Goal: Task Accomplishment & Management: Use online tool/utility

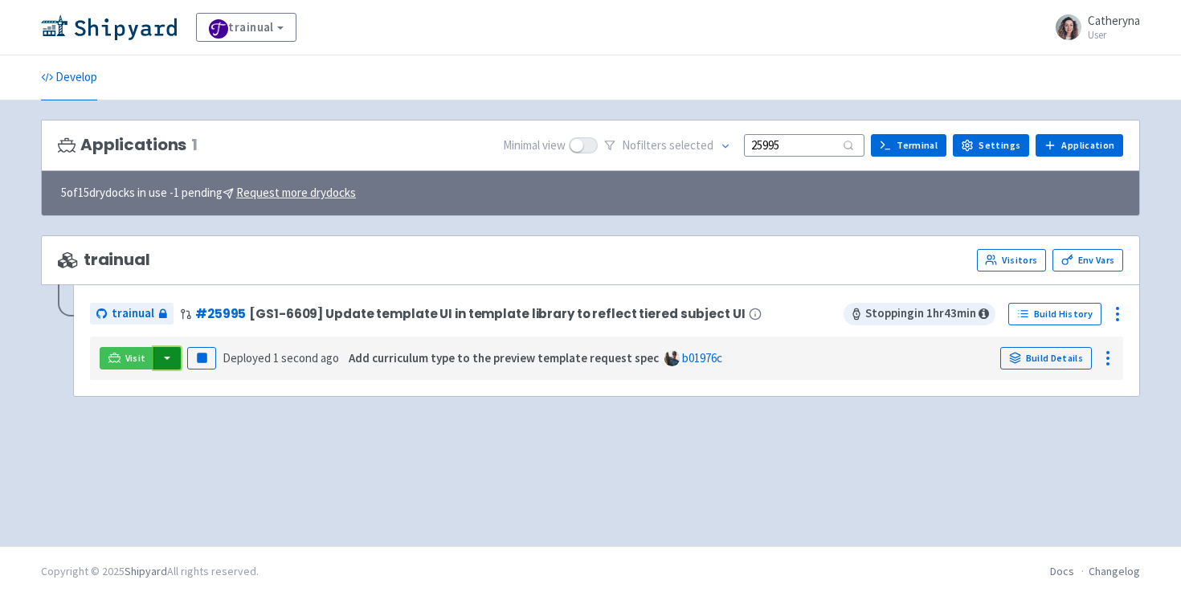
click at [167, 357] on button "button" at bounding box center [166, 358] width 27 height 22
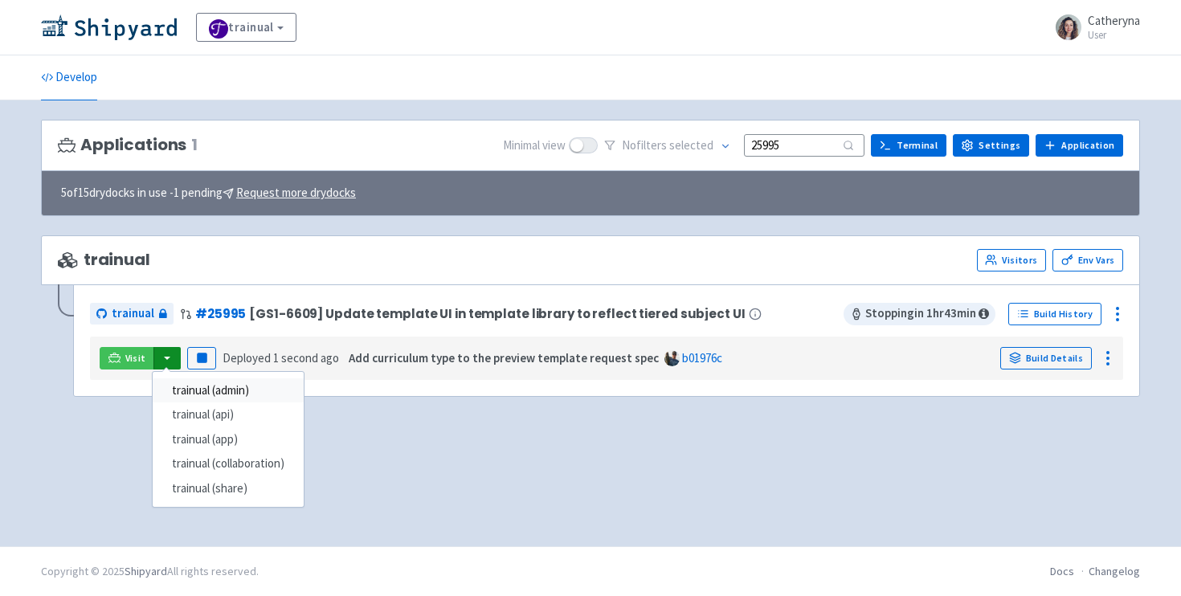
click at [231, 391] on link "trainual (admin)" at bounding box center [228, 390] width 151 height 25
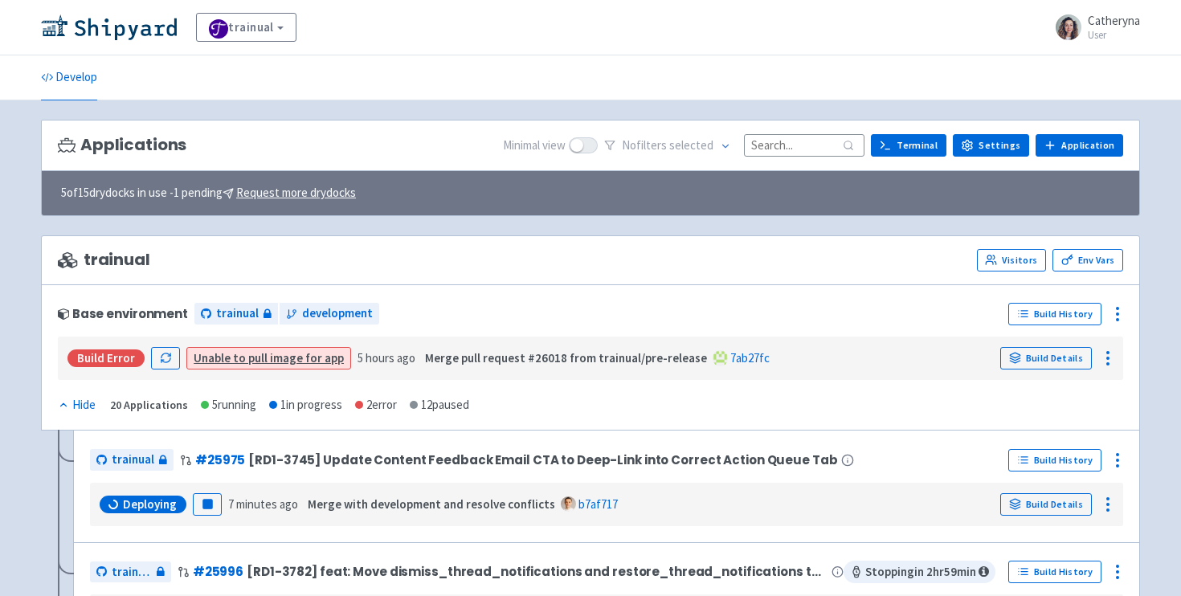
click at [835, 142] on input at bounding box center [804, 145] width 120 height 22
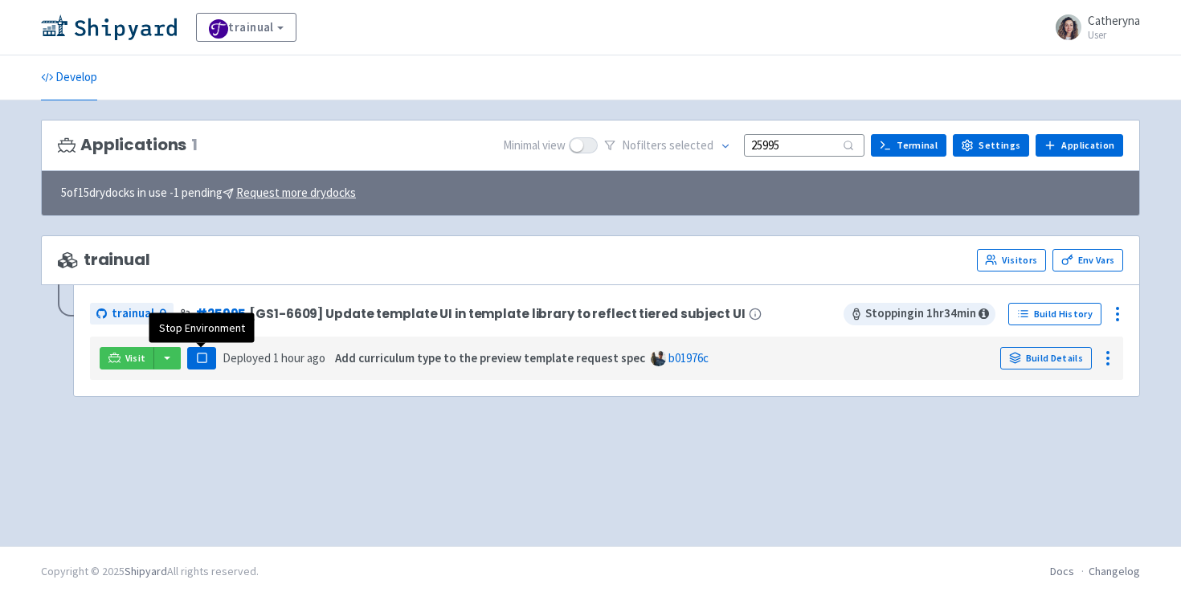
type input "25995"
click at [192, 361] on button "Pause" at bounding box center [201, 358] width 29 height 22
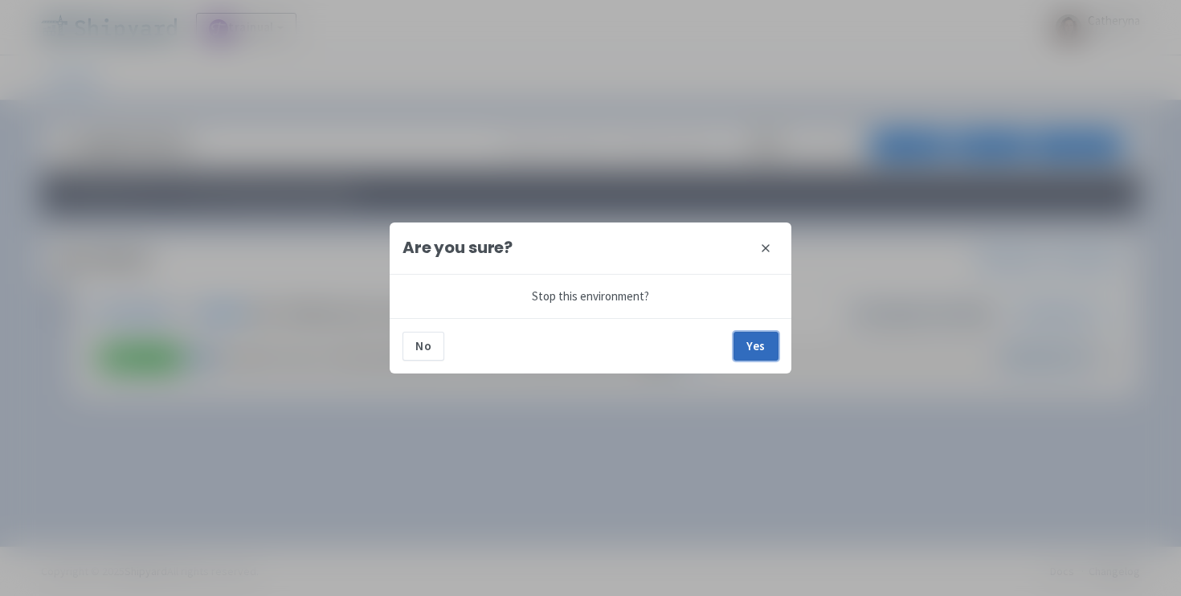
click at [755, 352] on button "Yes" at bounding box center [755, 346] width 45 height 29
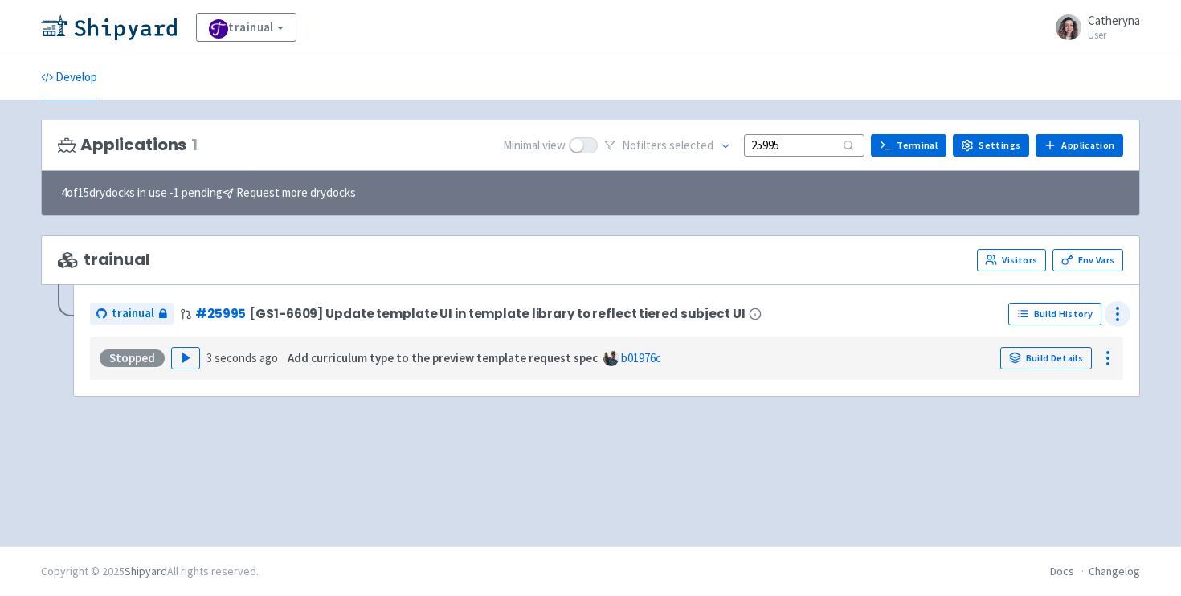
click at [1118, 313] on circle at bounding box center [1118, 314] width 2 height 2
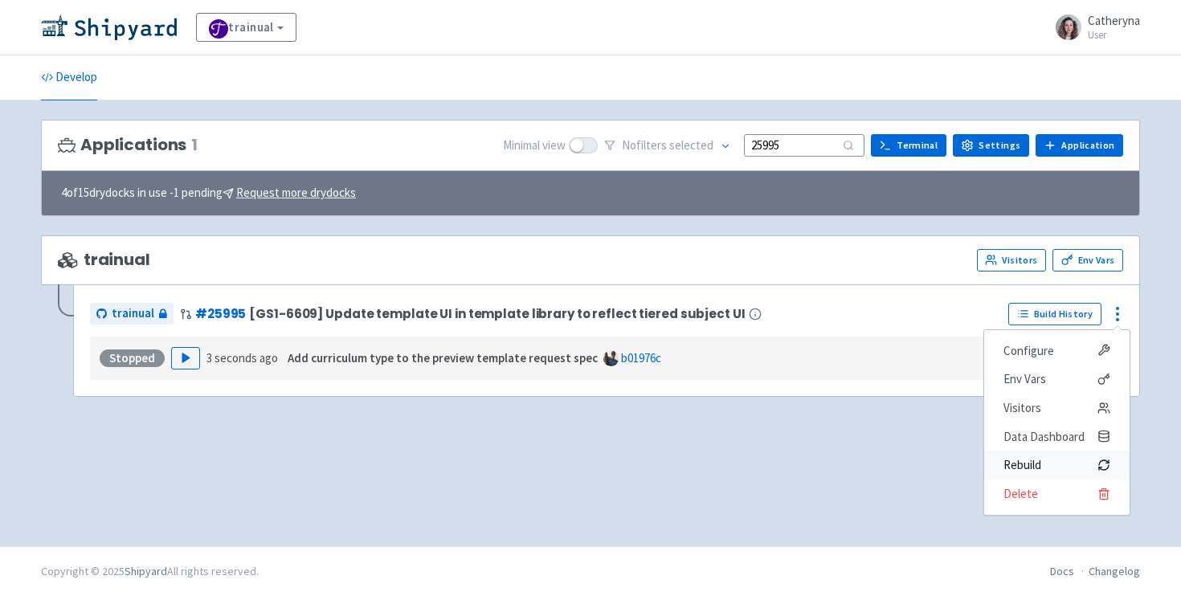
click at [1035, 461] on span "Rebuild" at bounding box center [1022, 465] width 38 height 22
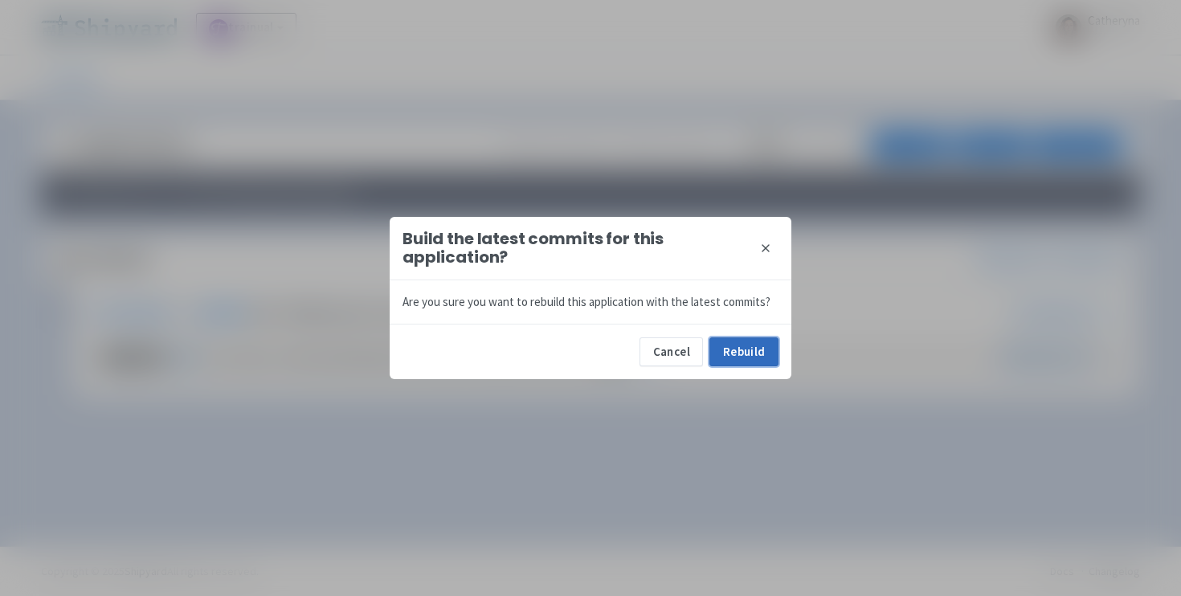
click at [749, 364] on button "Rebuild" at bounding box center [743, 351] width 69 height 29
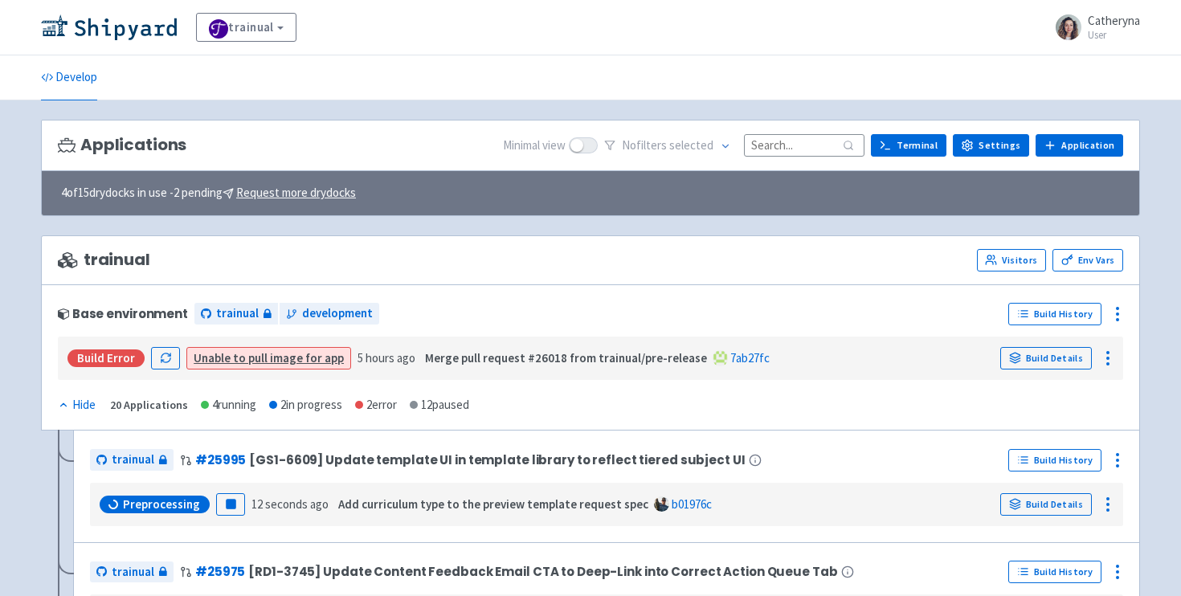
click at [798, 143] on input at bounding box center [804, 145] width 120 height 22
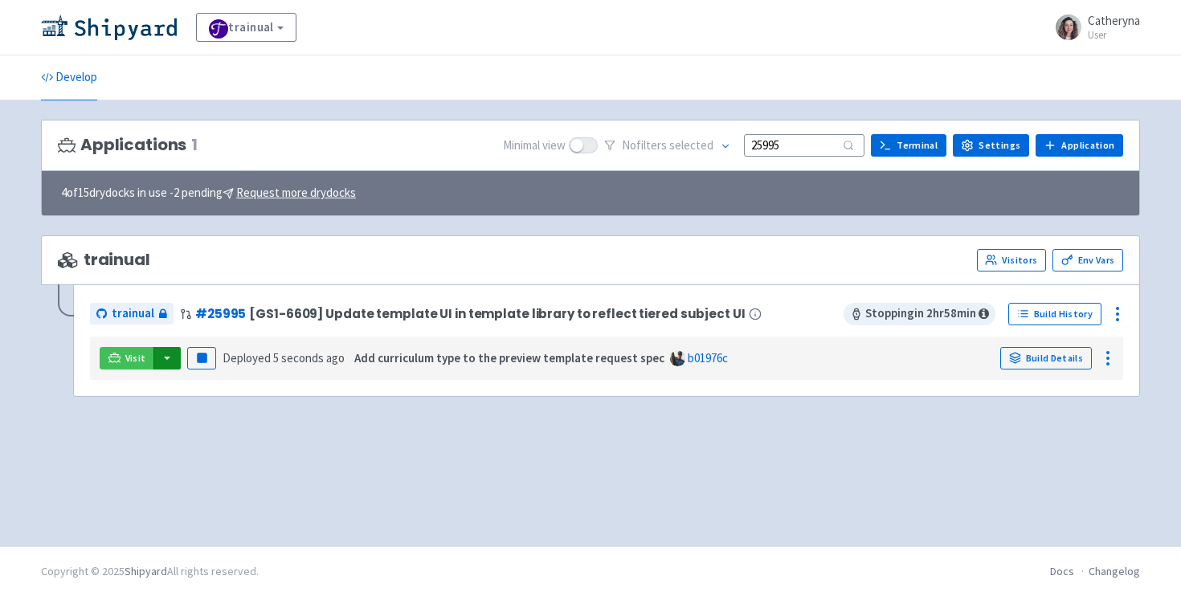
type input "25995"
click at [169, 352] on button "button" at bounding box center [166, 358] width 27 height 22
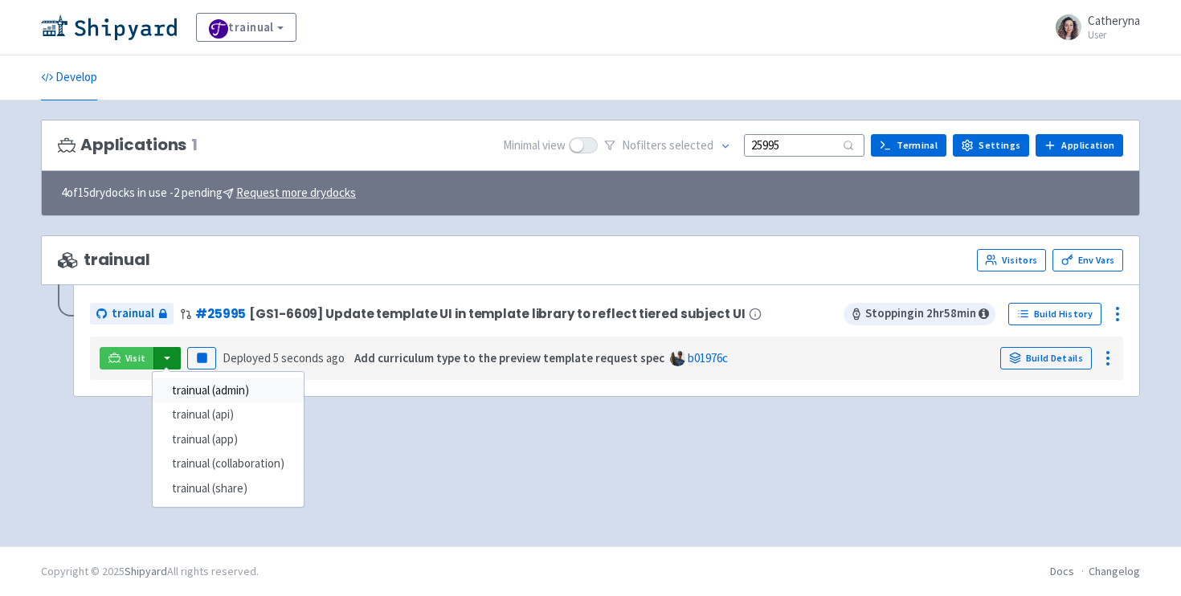
click at [222, 393] on link "trainual (admin)" at bounding box center [228, 390] width 151 height 25
